Goal: Check status

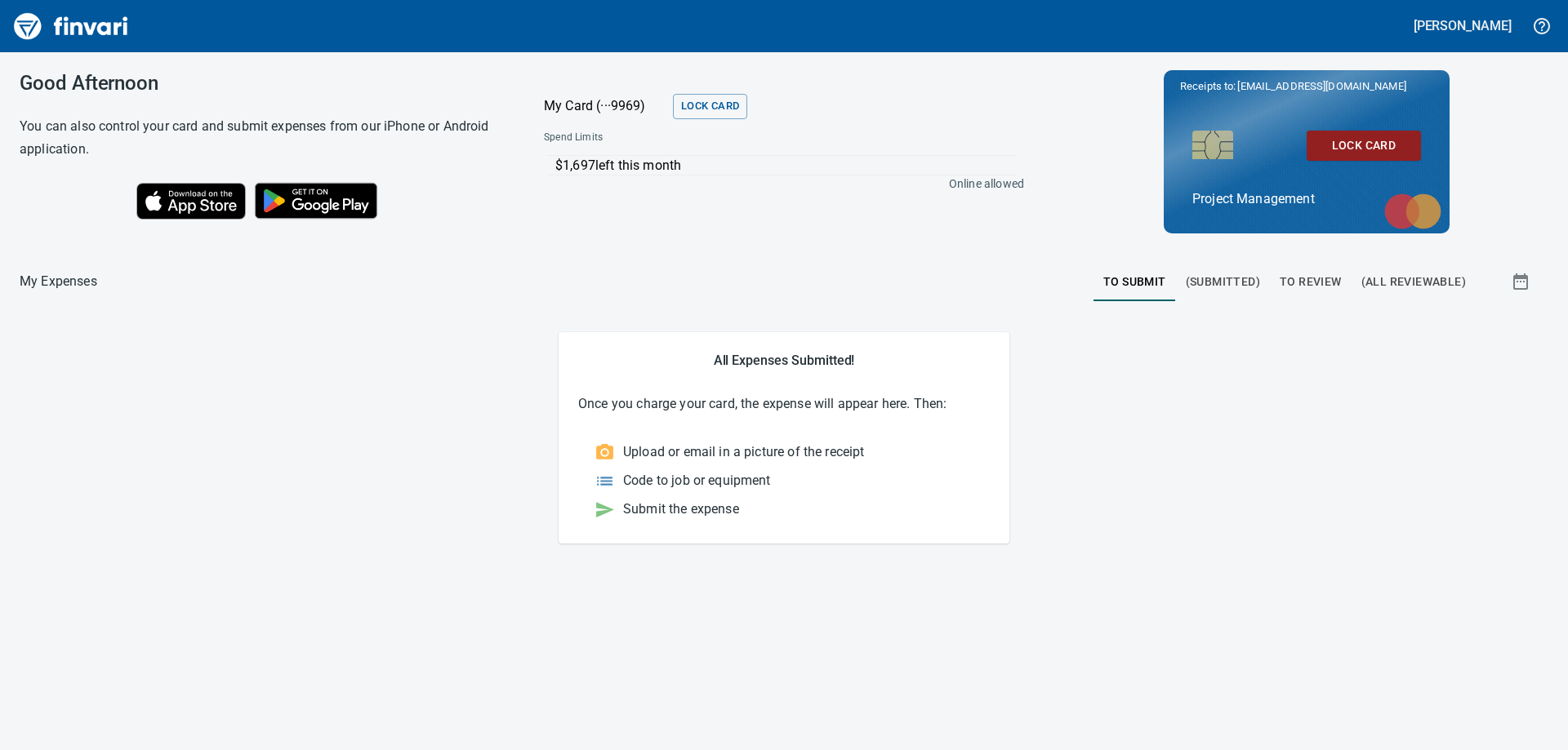
click at [1236, 280] on span "(Submitted)" at bounding box center [1223, 282] width 74 height 21
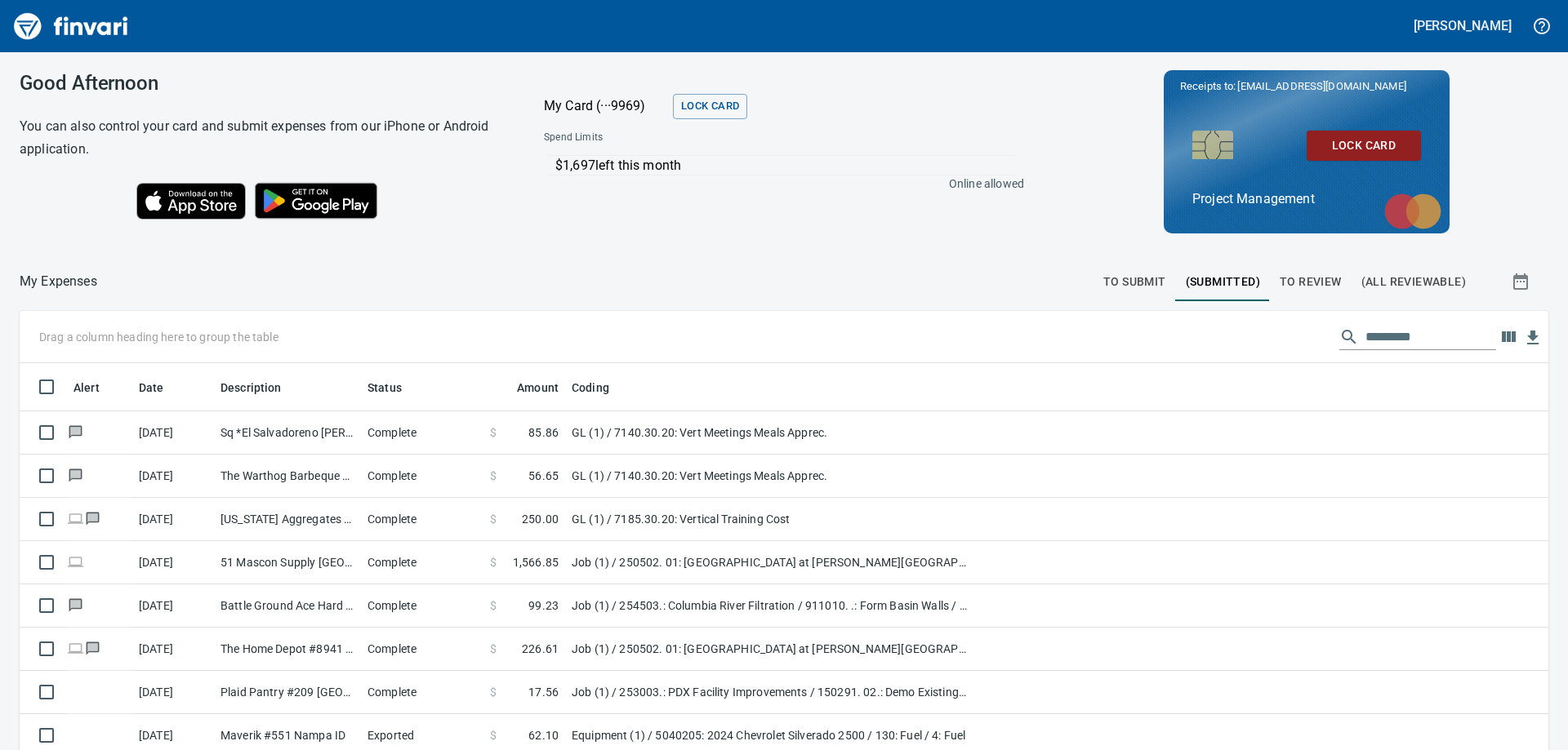
click at [1404, 288] on span "(All Reviewable)" at bounding box center [1413, 282] width 105 height 21
